Goal: Find specific page/section

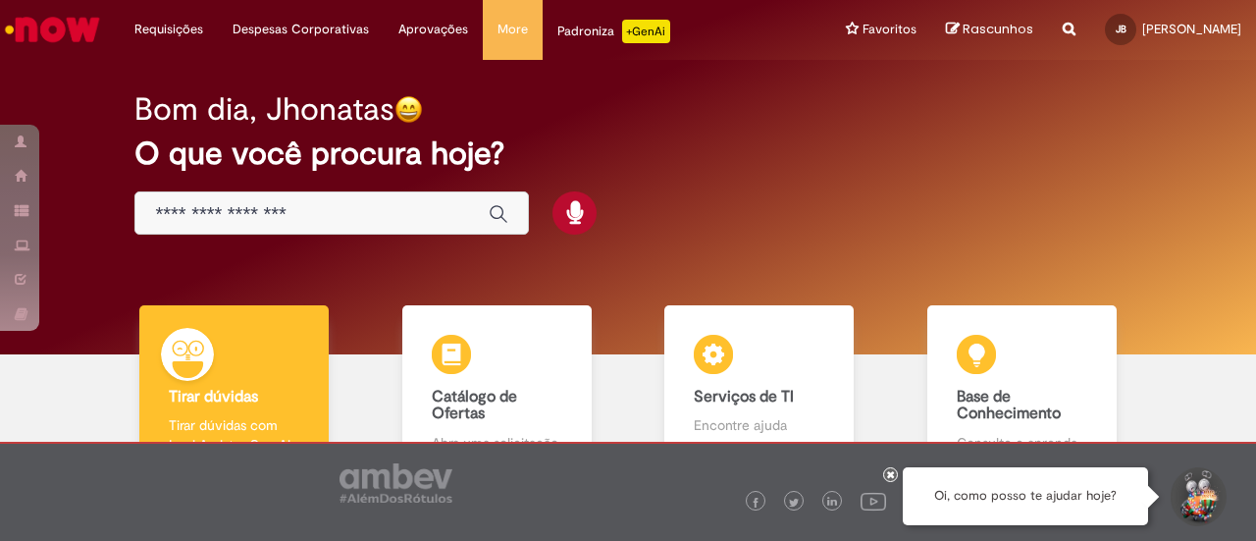
click at [274, 210] on input "Basta digitar aqui" at bounding box center [312, 214] width 314 height 23
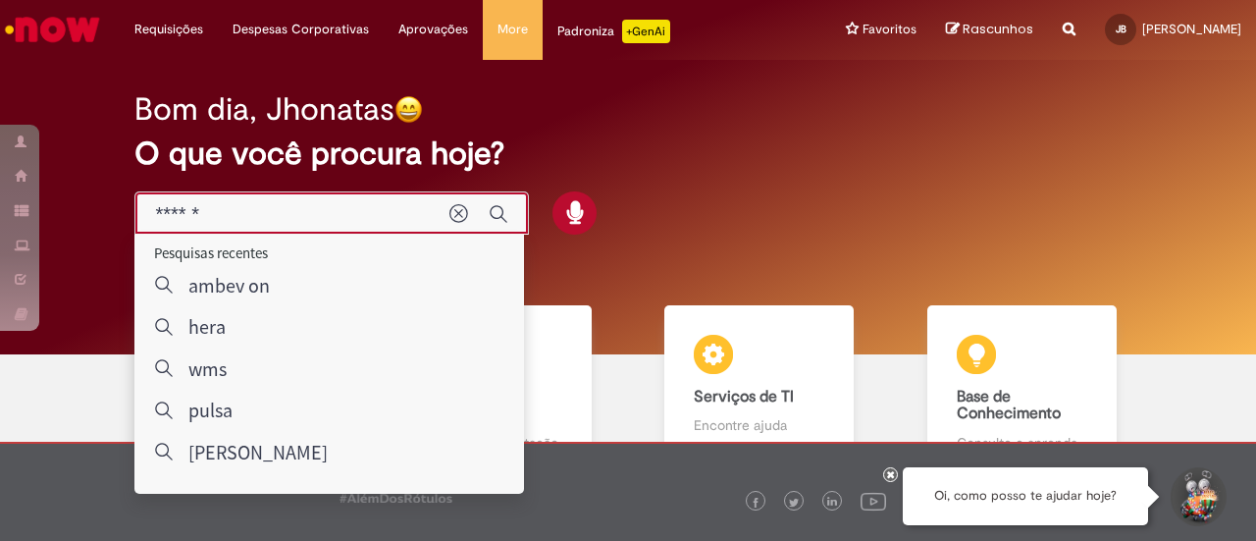
type input "*******"
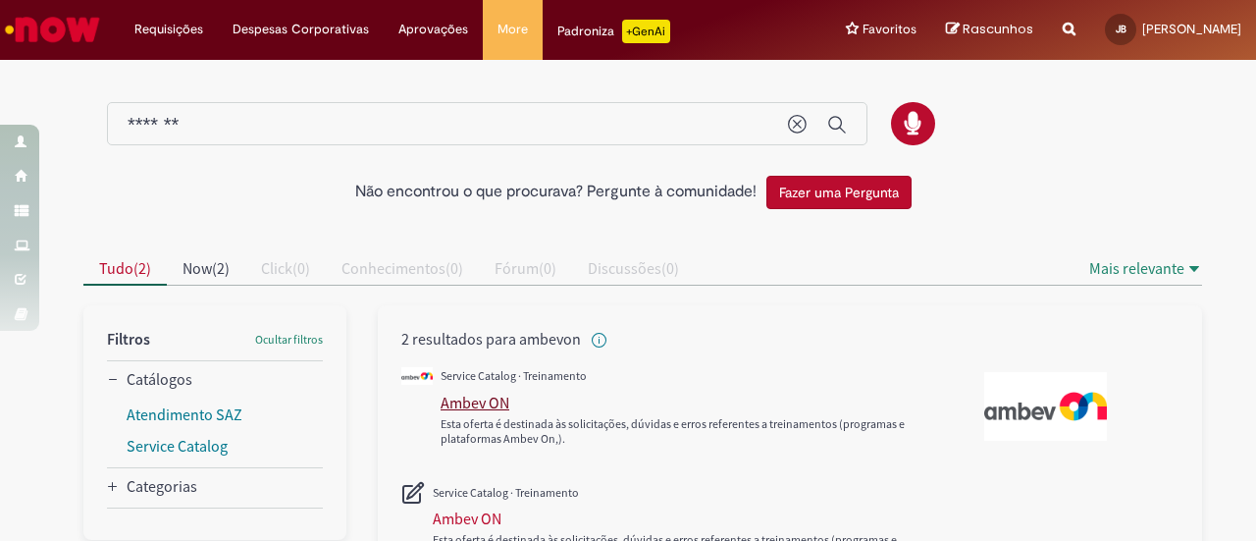
click at [487, 397] on div "Ambev ON" at bounding box center [474, 402] width 69 height 20
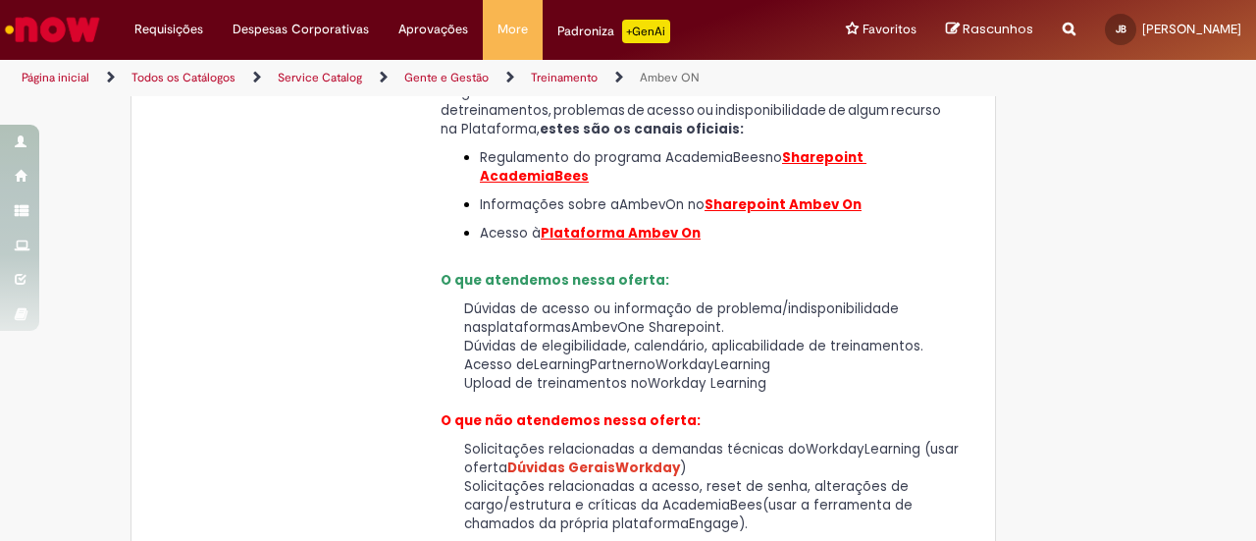
scroll to position [392, 0]
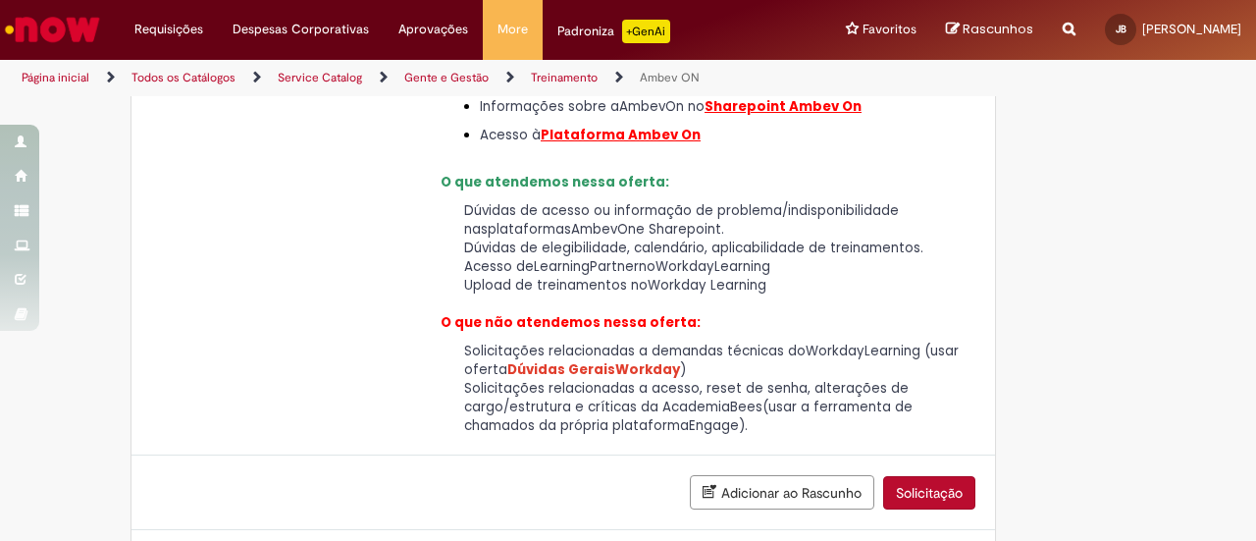
click at [74, 28] on img "Ir para a Homepage" at bounding box center [52, 29] width 101 height 39
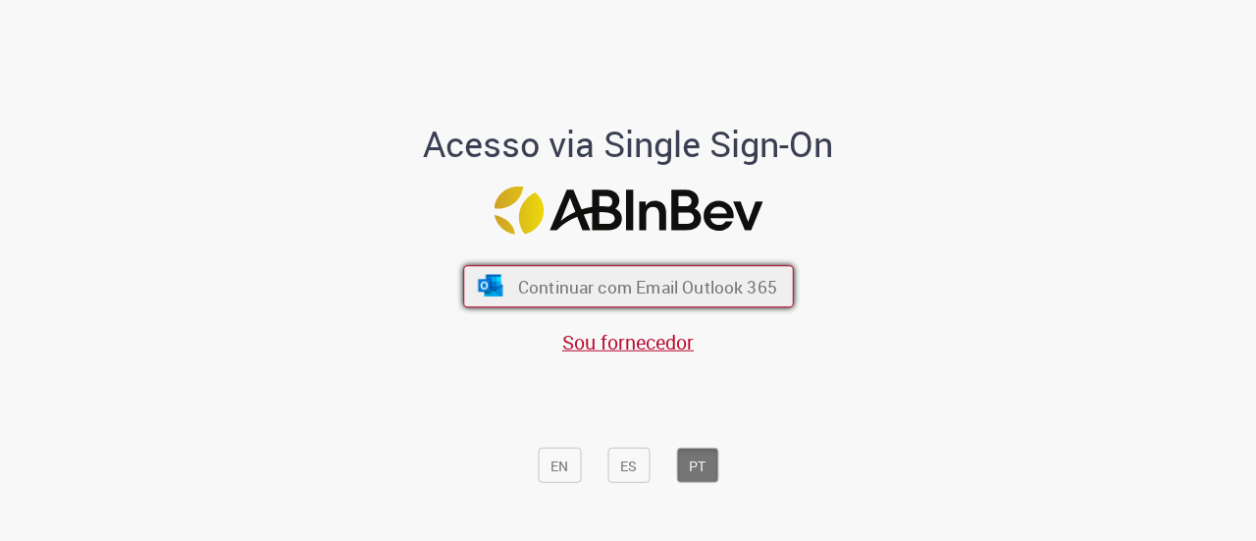
click at [480, 282] on img "submit" at bounding box center [490, 286] width 28 height 22
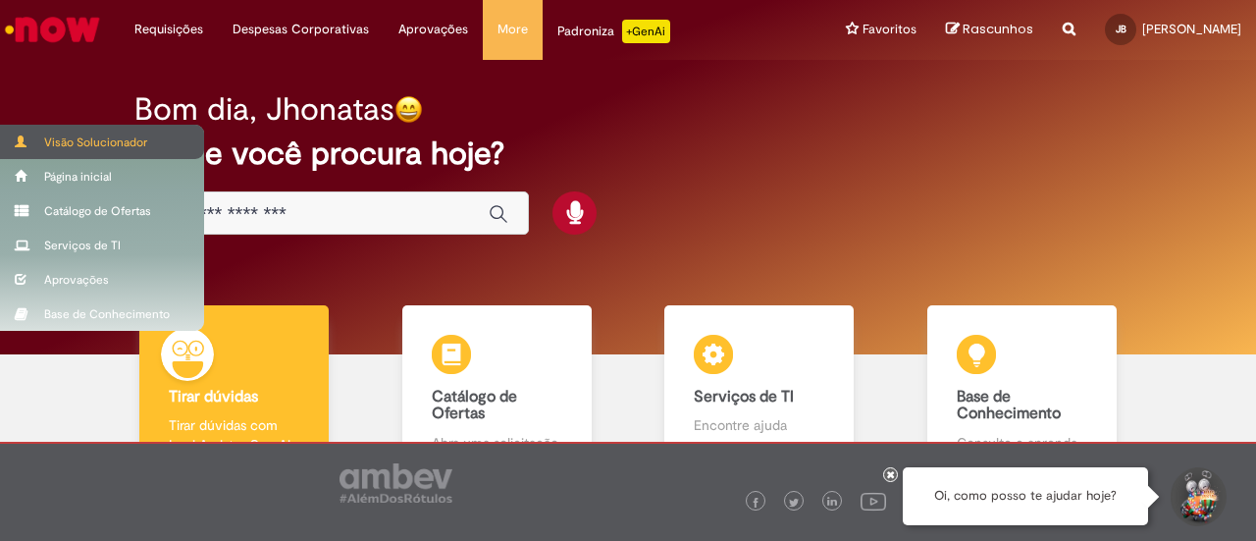
click at [23, 132] on div "Visão Solucionador" at bounding box center [102, 142] width 204 height 34
